Goal: Navigation & Orientation: Find specific page/section

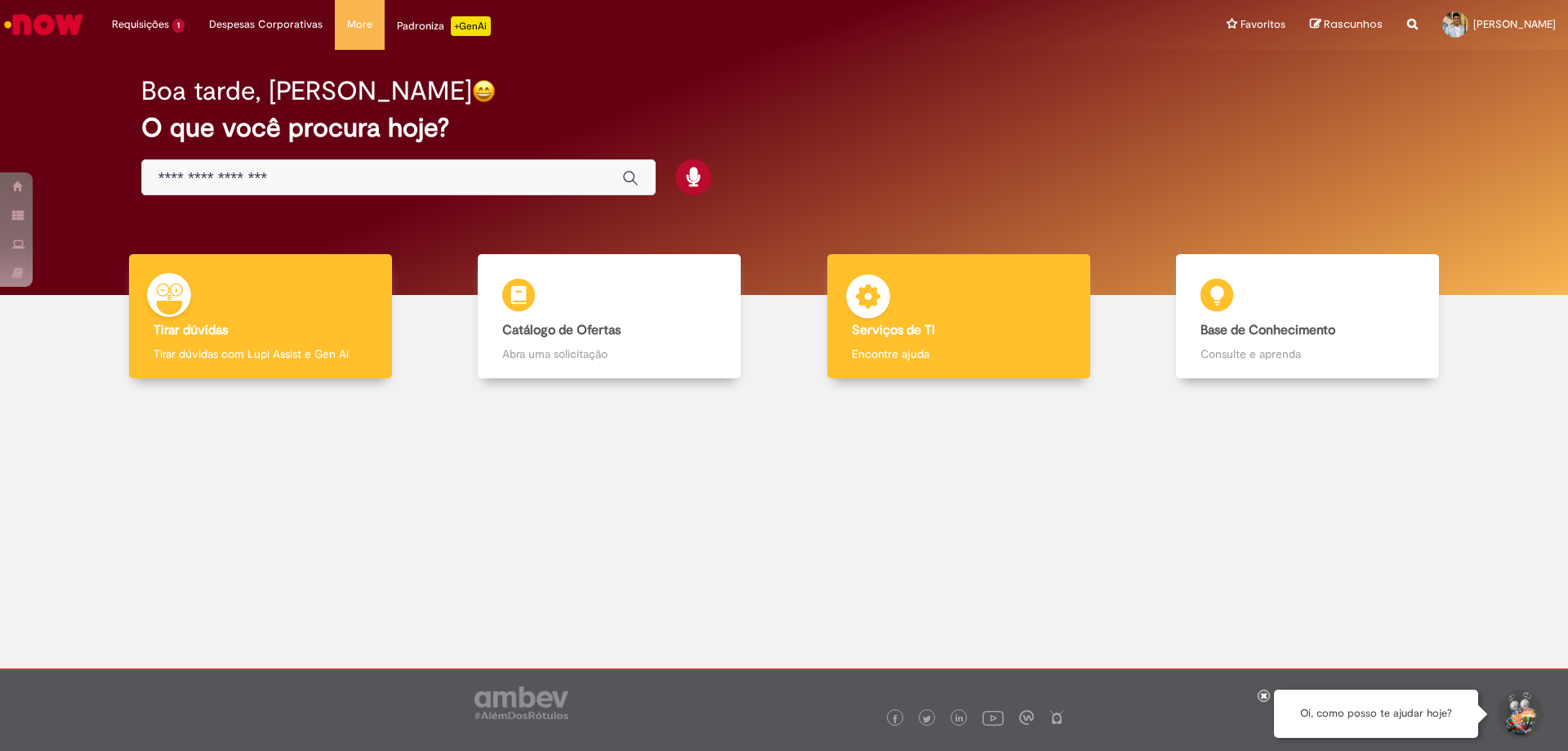
click at [909, 311] on div "Serviços de TI Serviços de TI Encontre ajuda" at bounding box center [959, 316] width 263 height 125
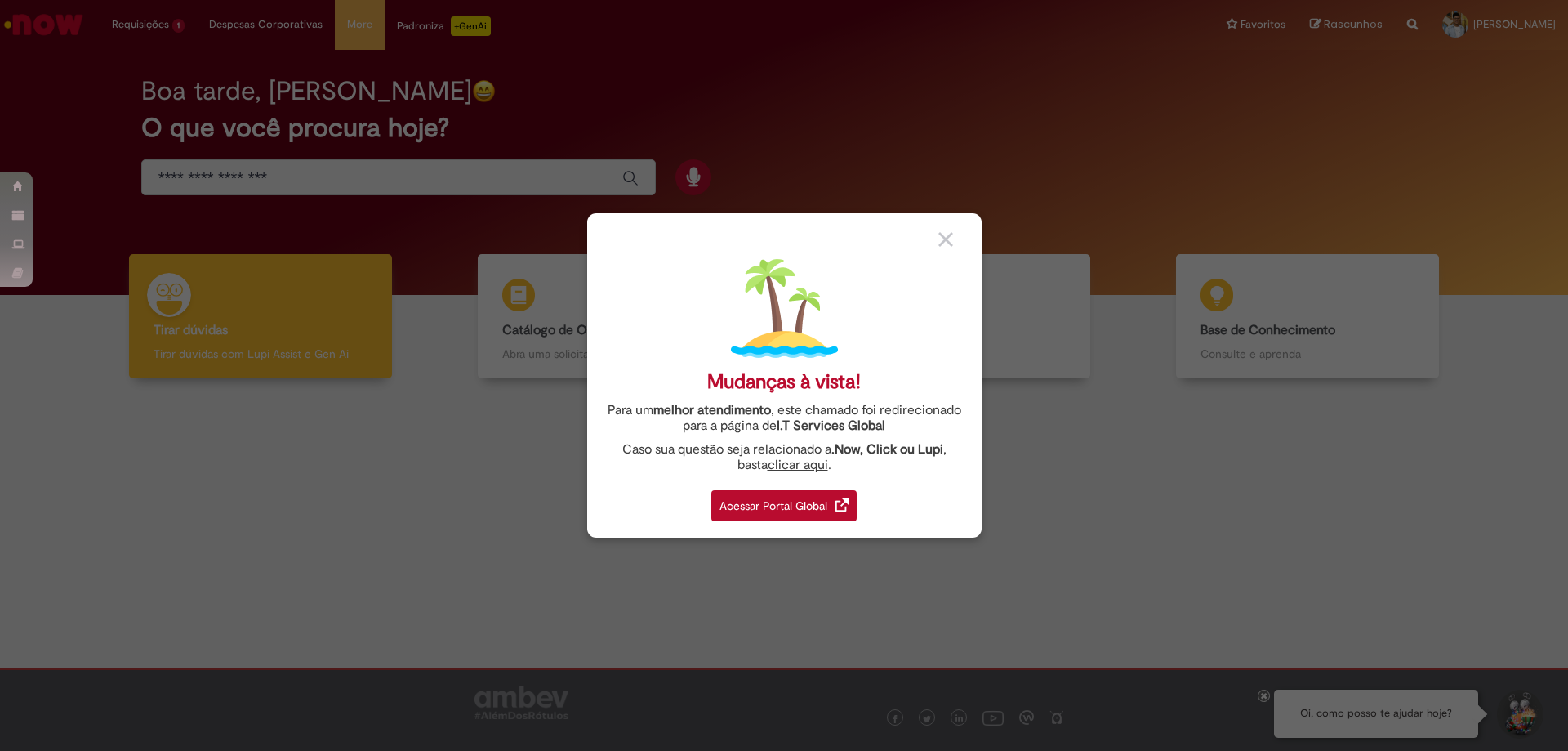
click at [816, 511] on div "Acessar Portal Global" at bounding box center [784, 506] width 145 height 31
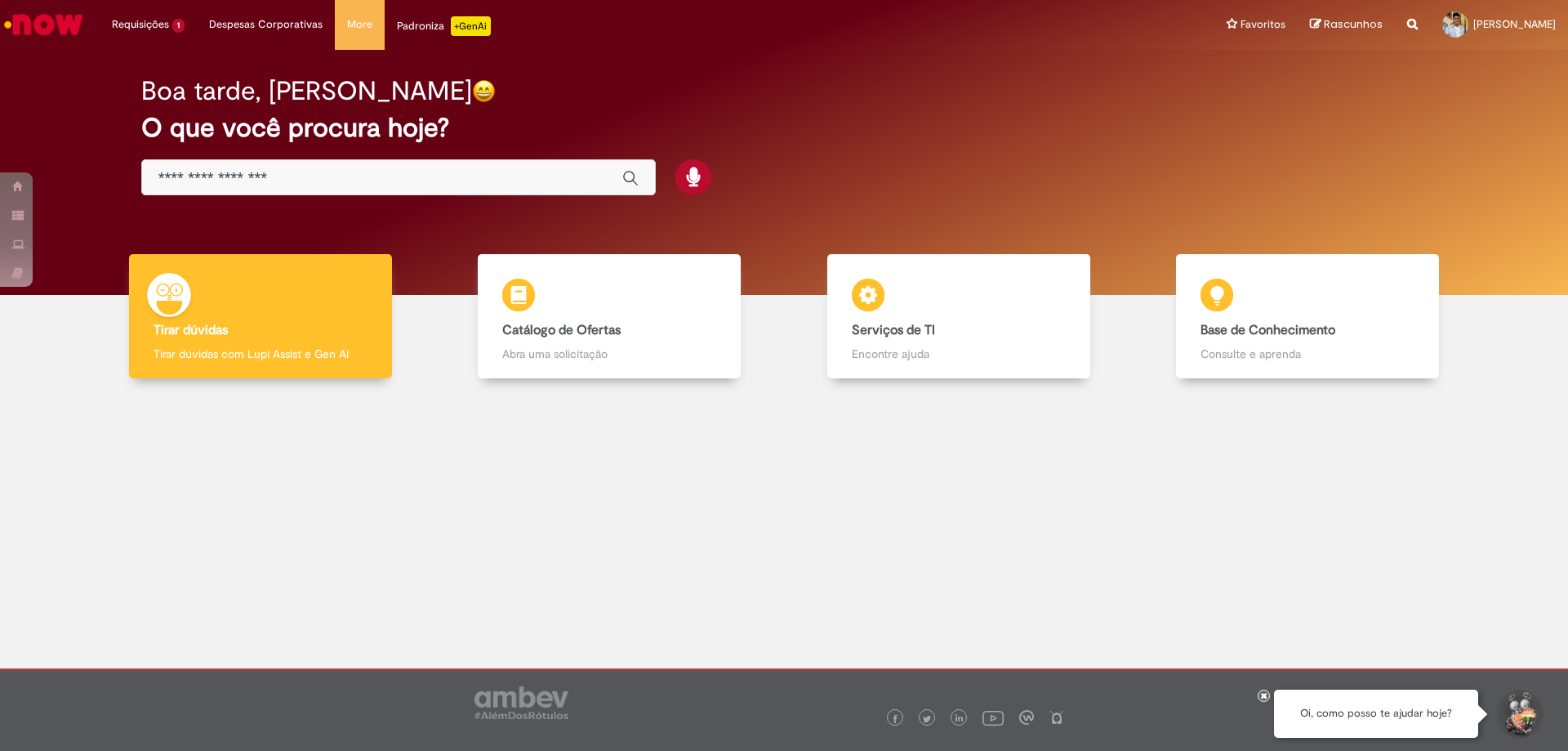
click at [212, 181] on input "Basta digitar aqui" at bounding box center [382, 177] width 448 height 18
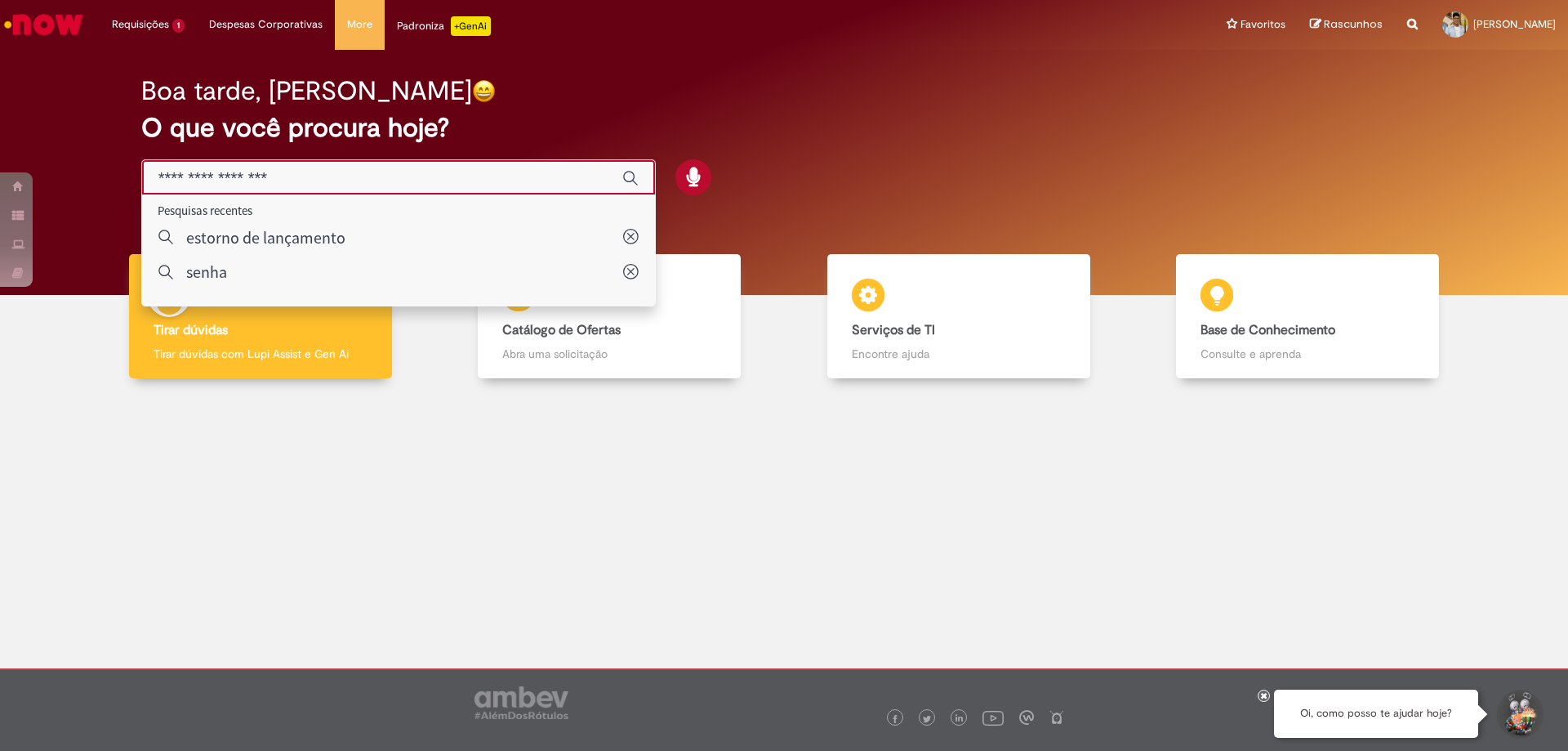
click at [49, 21] on img "Ir para a Homepage" at bounding box center [44, 24] width 84 height 32
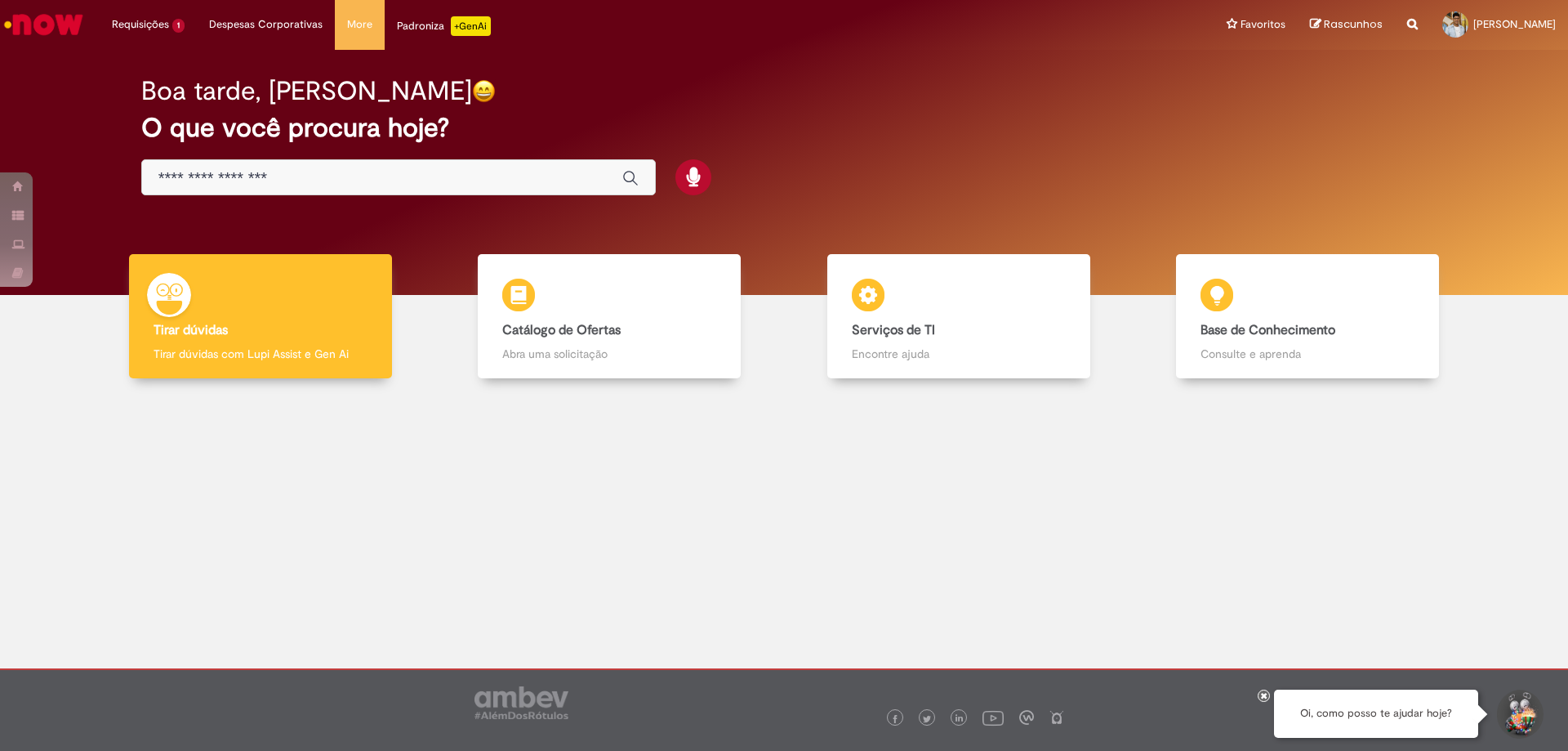
click at [57, 25] on img "Ir para a Homepage" at bounding box center [44, 24] width 84 height 32
click at [181, 181] on input "Basta digitar aqui" at bounding box center [382, 177] width 448 height 18
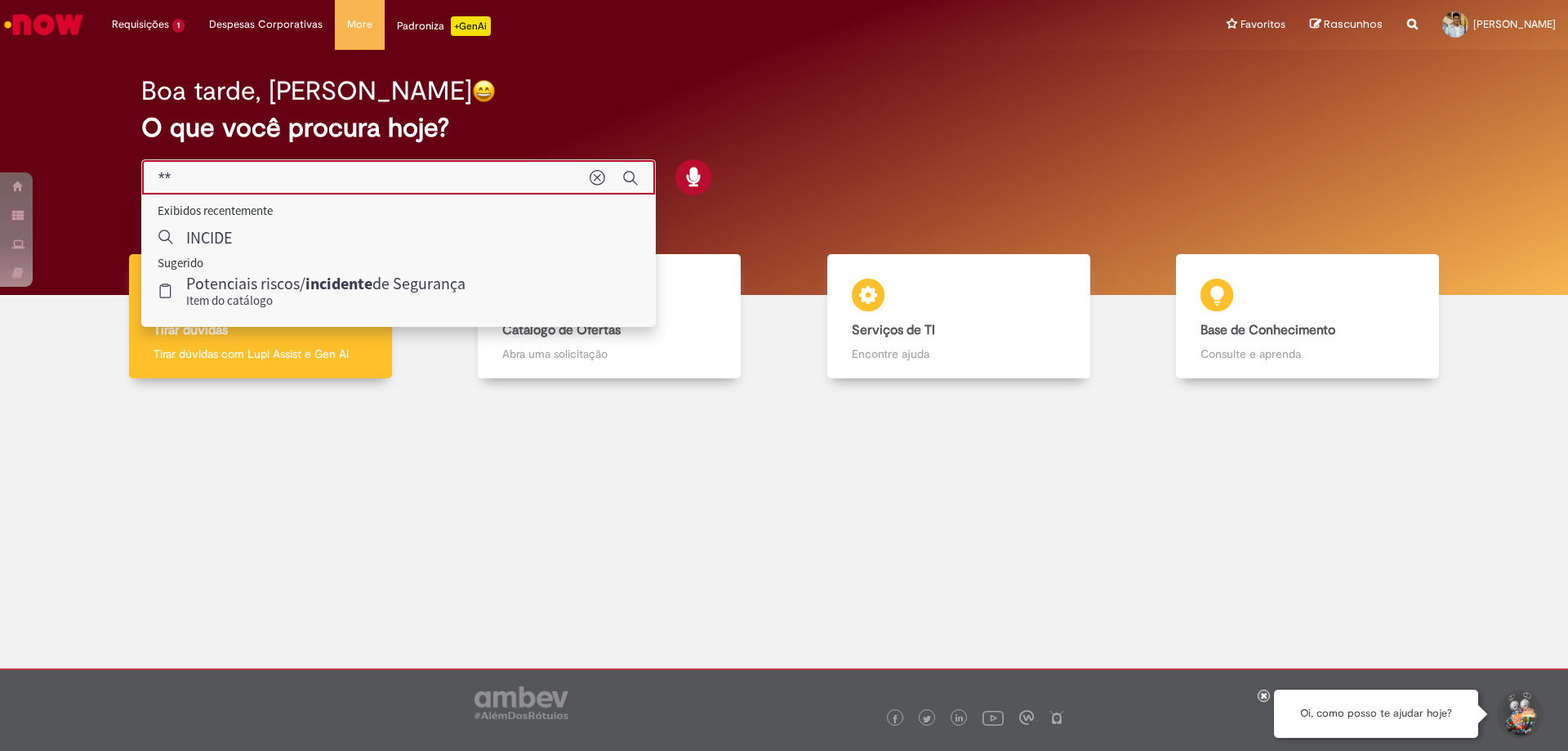
type input "*"
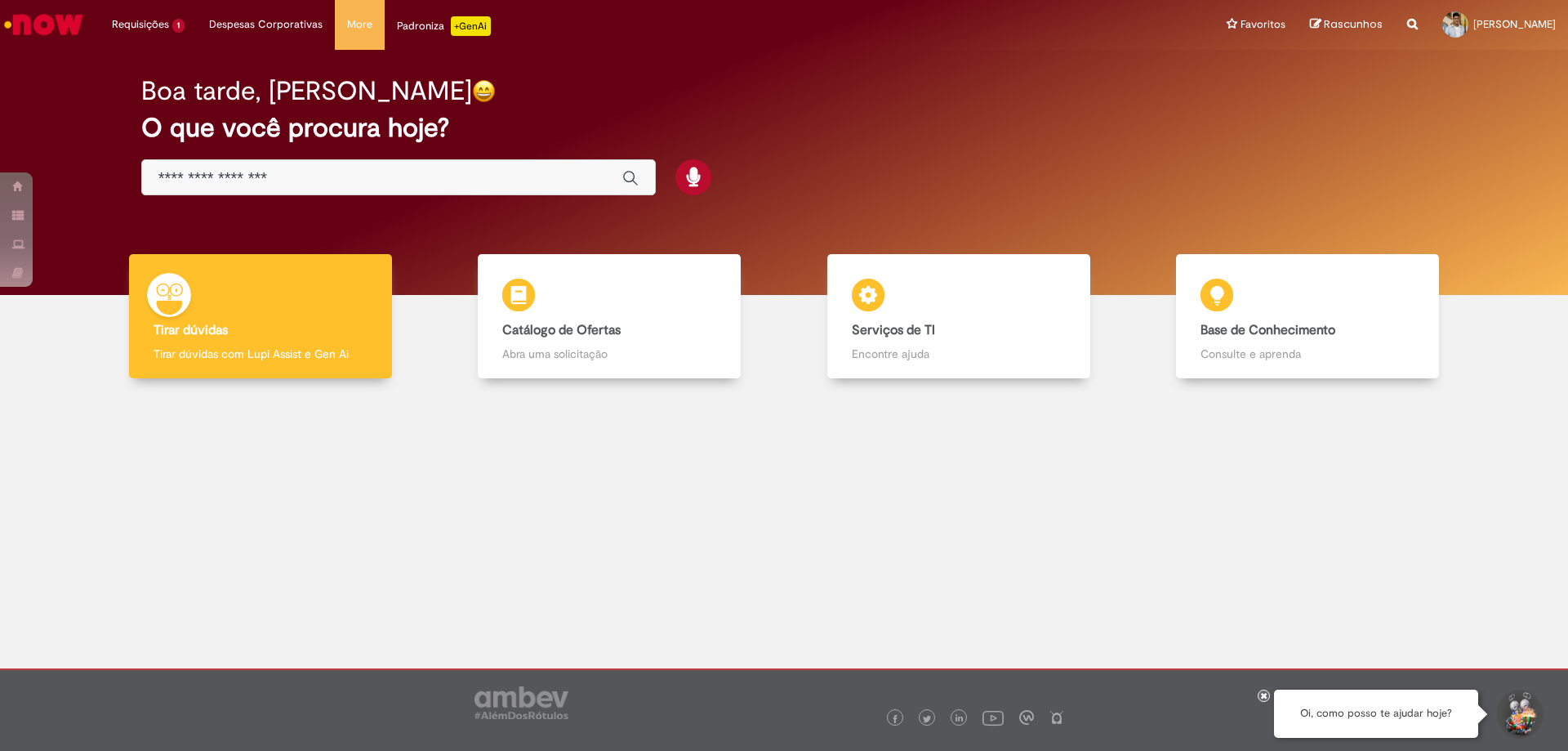
click at [988, 145] on div "Boa tarde, [PERSON_NAME] O que você procura hoje?" at bounding box center [784, 136] width 1343 height 139
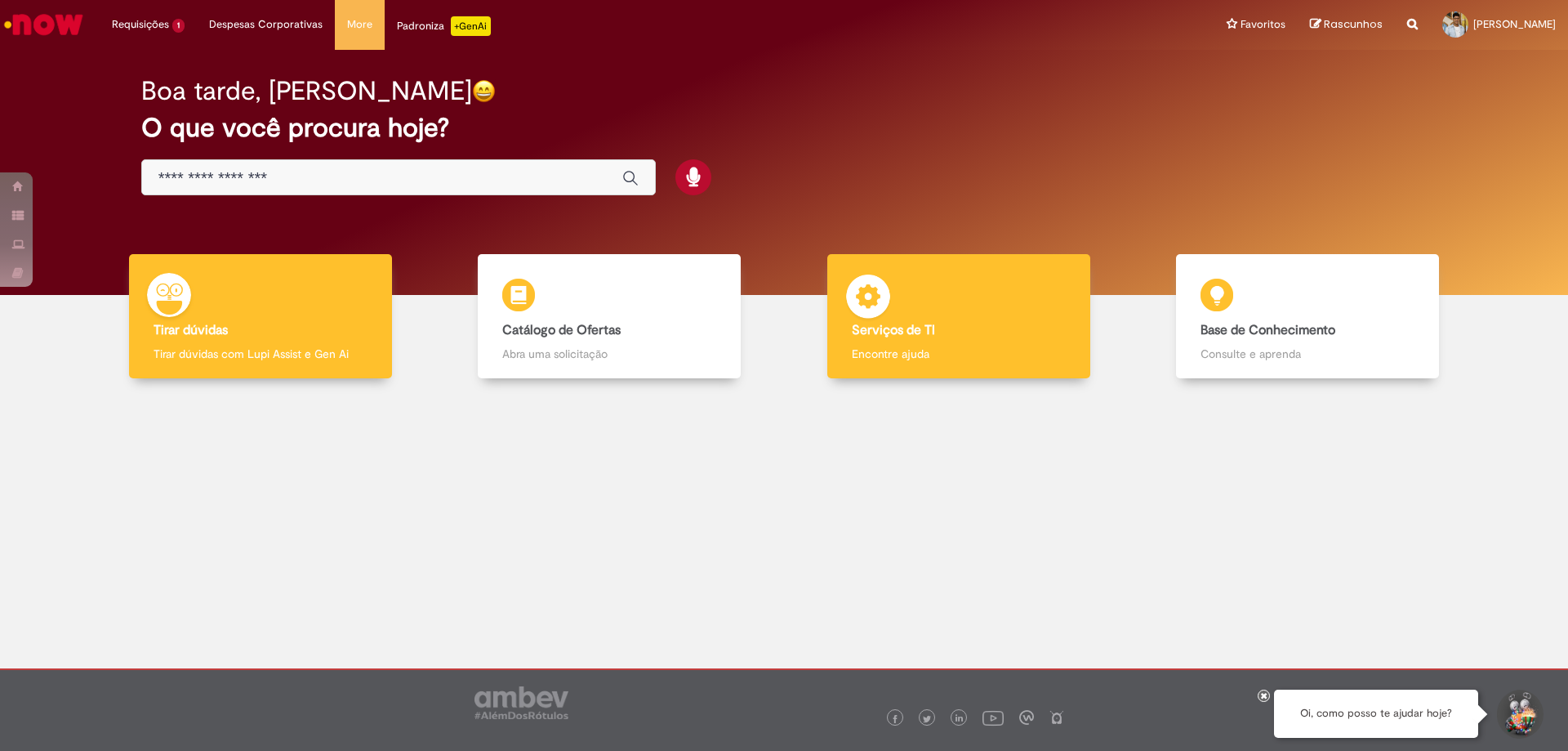
click at [1002, 315] on div "Serviços de TI Serviços de TI Encontre ajuda" at bounding box center [959, 316] width 263 height 125
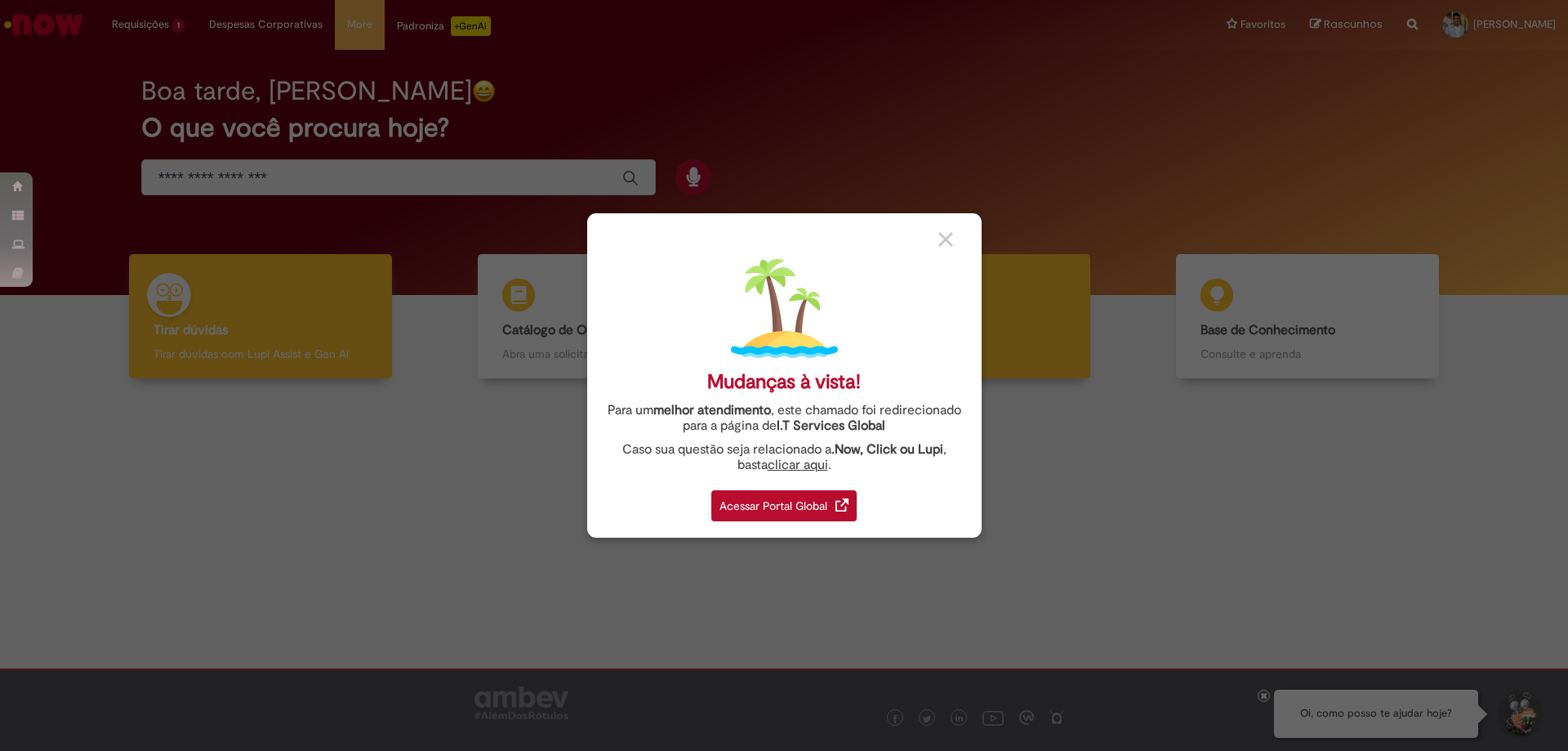
click at [1005, 312] on div "Mudanças à vista! Para um melhor atendimento , este chamado foi redirecionado p…" at bounding box center [784, 375] width 1568 height 751
click at [817, 515] on div "Acessar Portal Global" at bounding box center [784, 506] width 145 height 31
